Goal: Task Accomplishment & Management: Manage account settings

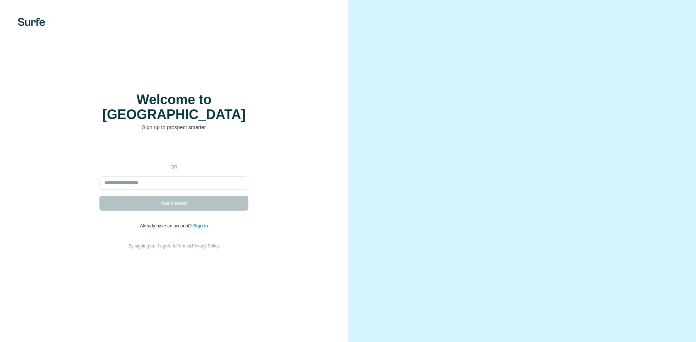
click at [200, 223] on link "Sign in" at bounding box center [200, 225] width 15 height 5
click at [199, 223] on link "Sign in" at bounding box center [200, 225] width 15 height 5
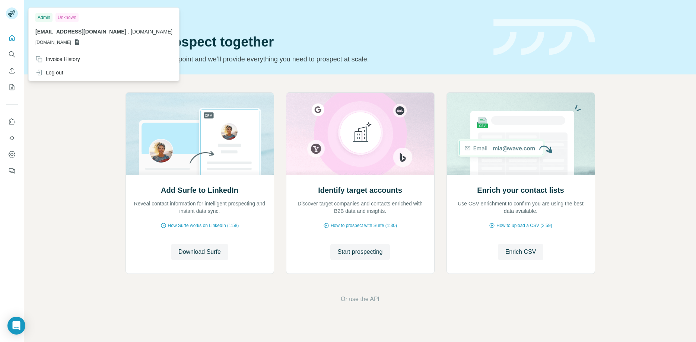
click at [12, 13] on rect at bounding box center [12, 13] width 12 height 12
click at [12, 153] on icon "Dashboard" at bounding box center [11, 154] width 7 height 7
click at [69, 60] on div "Invoice History" at bounding box center [57, 58] width 45 height 7
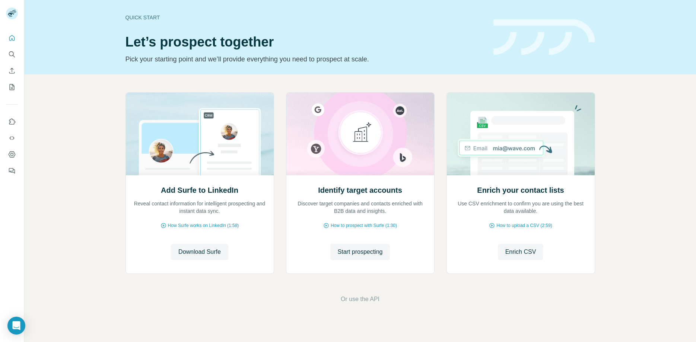
click at [99, 256] on div "Quick start Let’s prospect together Pick your starting point and we’ll provide …" at bounding box center [360, 171] width 672 height 342
click at [176, 258] on div "Quick start Let’s prospect together Pick your starting point and we’ll provide …" at bounding box center [360, 171] width 672 height 342
